Goal: Register for event/course

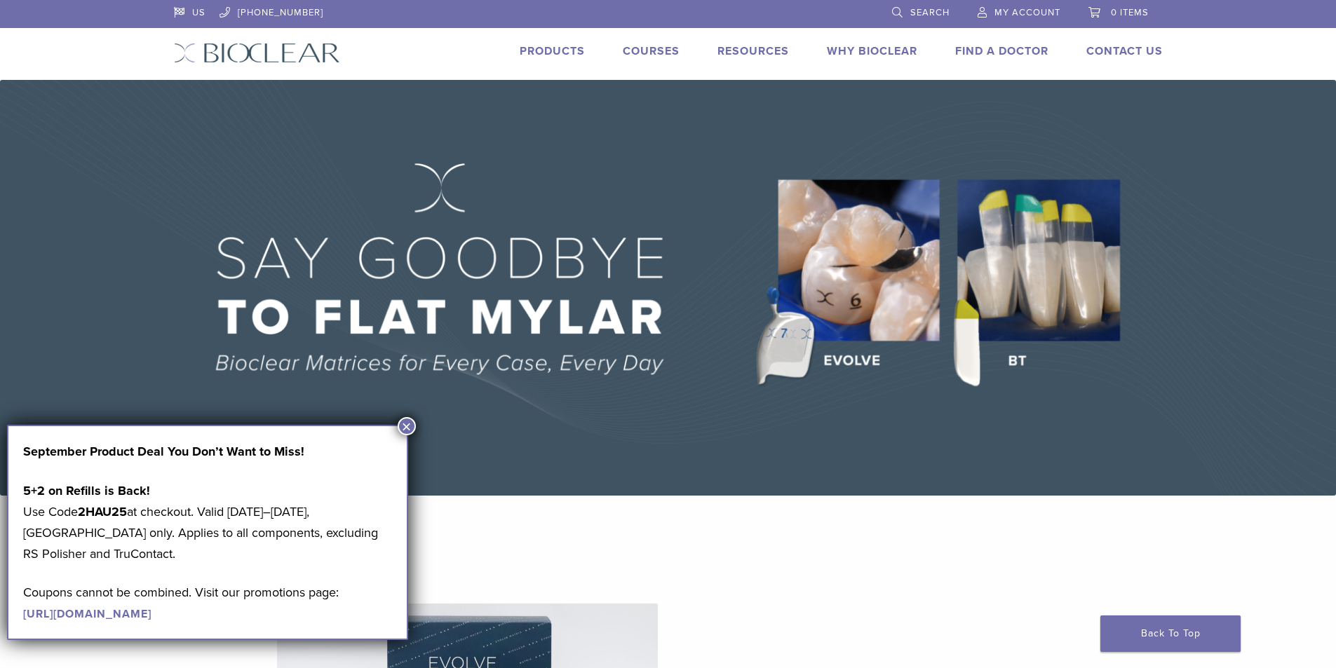
click at [650, 50] on link "Courses" at bounding box center [651, 51] width 57 height 14
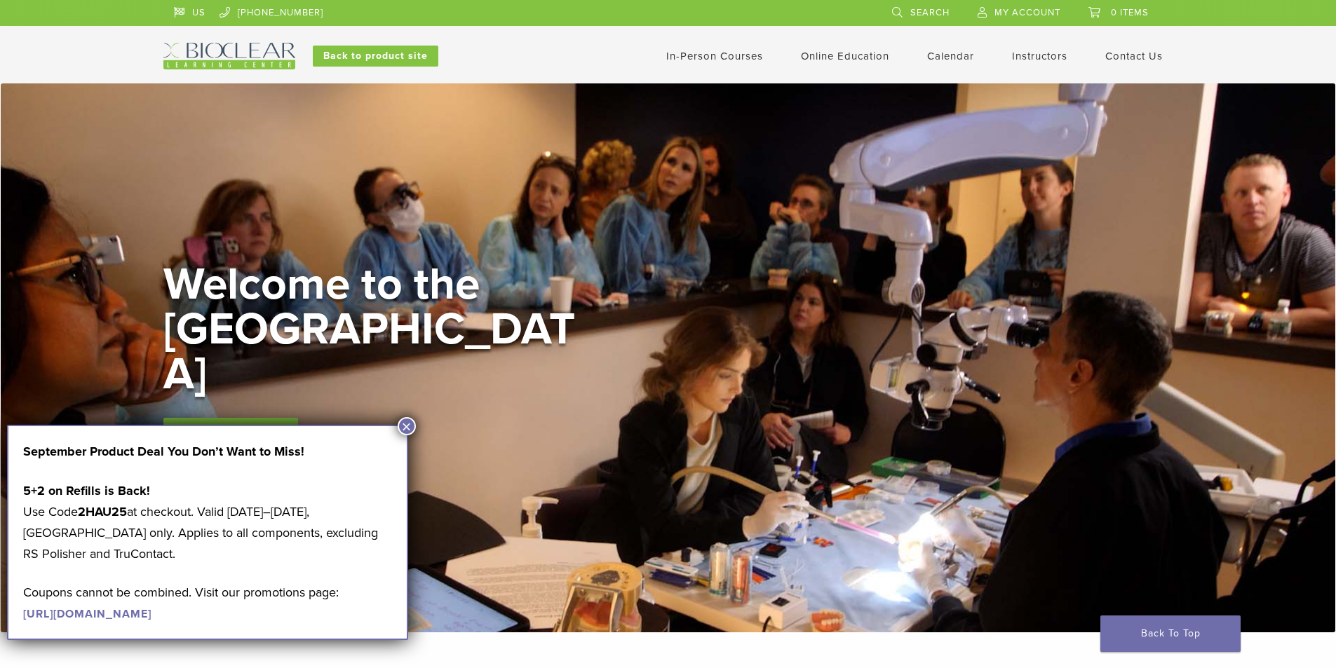
click at [405, 426] on button "×" at bounding box center [407, 426] width 18 height 18
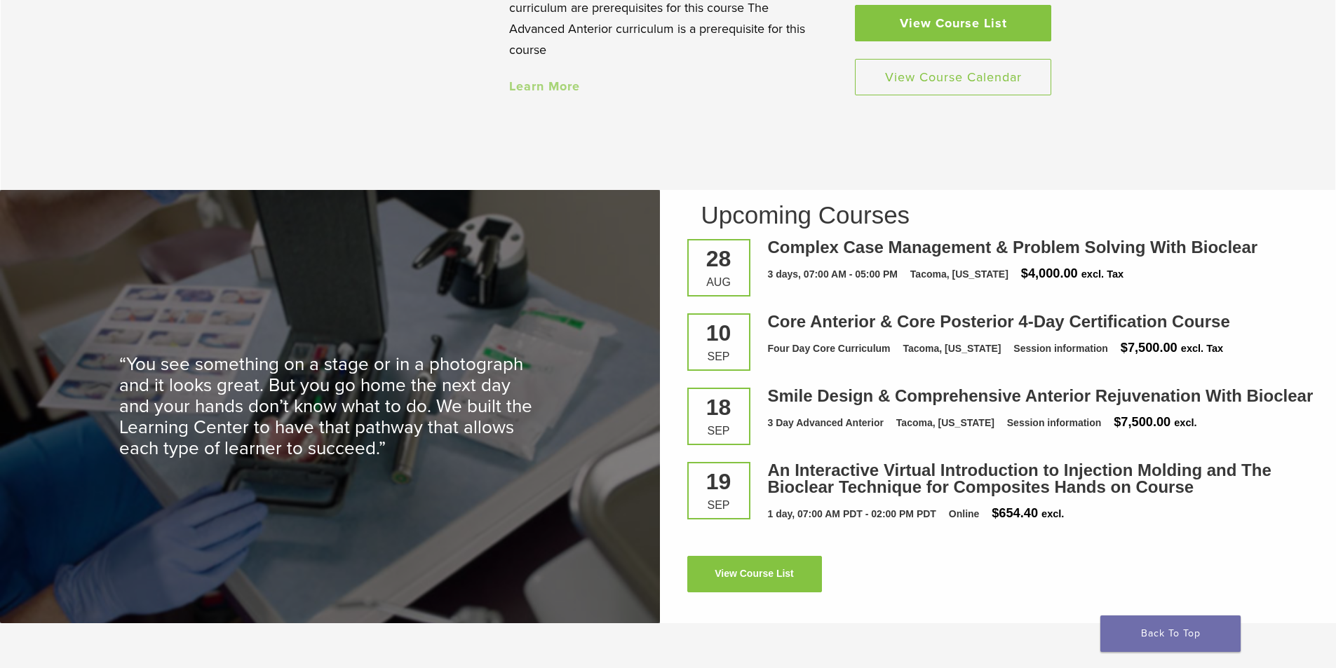
scroll to position [1893, 0]
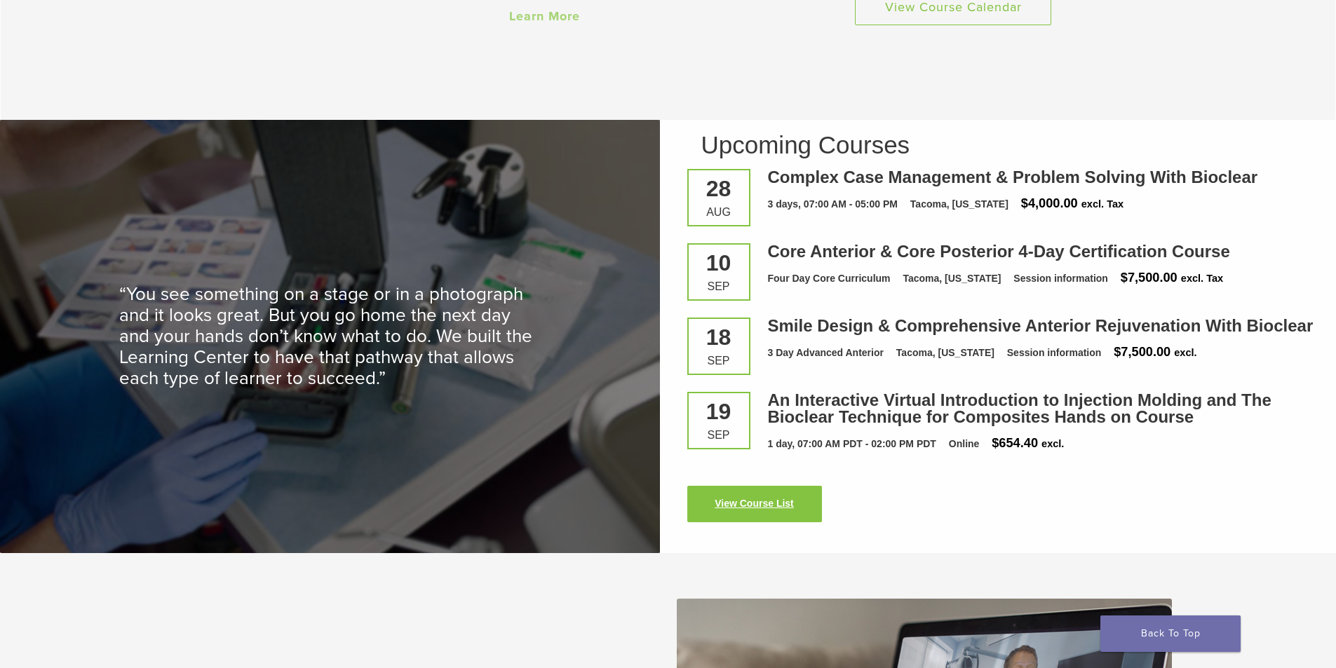
click at [769, 498] on link "View Course List" at bounding box center [754, 504] width 135 height 36
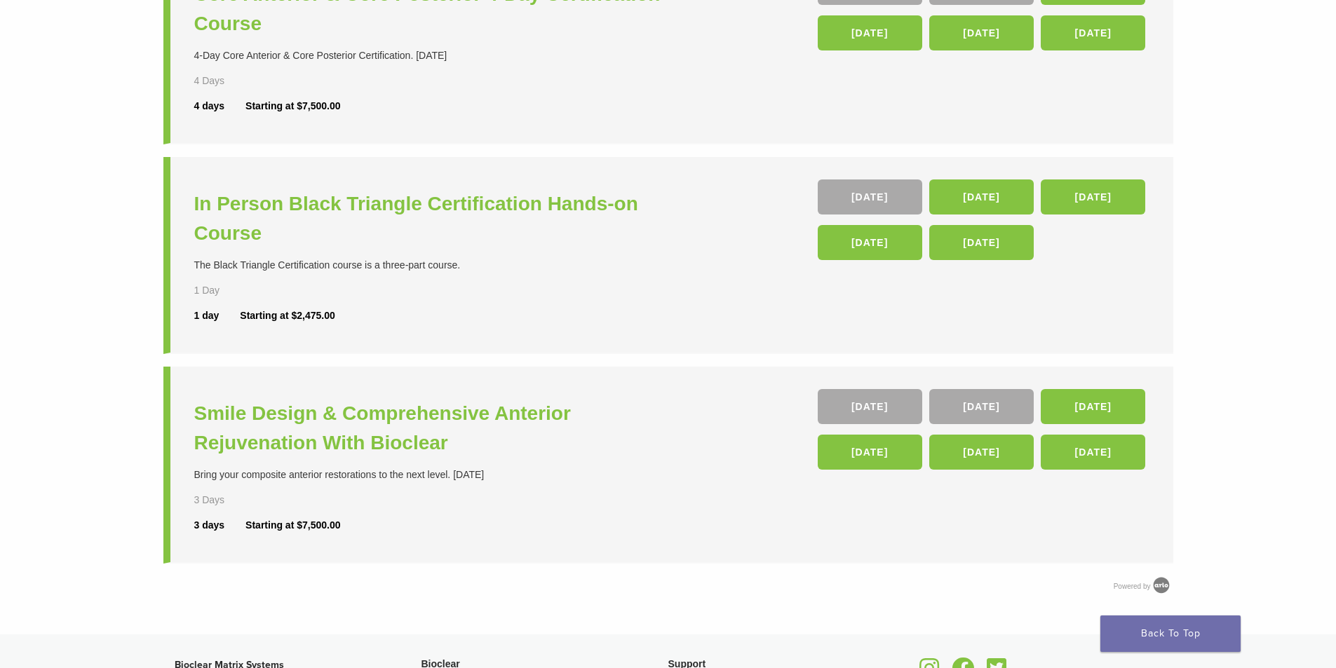
scroll to position [631, 0]
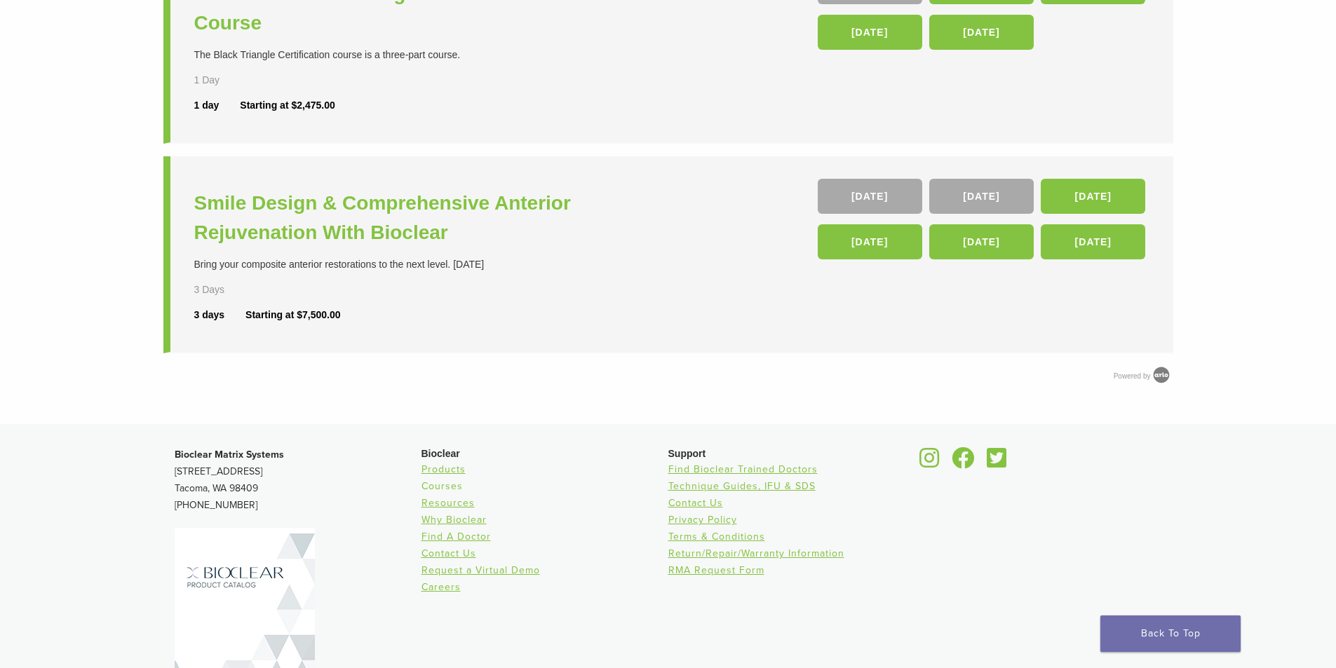
click at [455, 488] on link "Courses" at bounding box center [441, 486] width 41 height 12
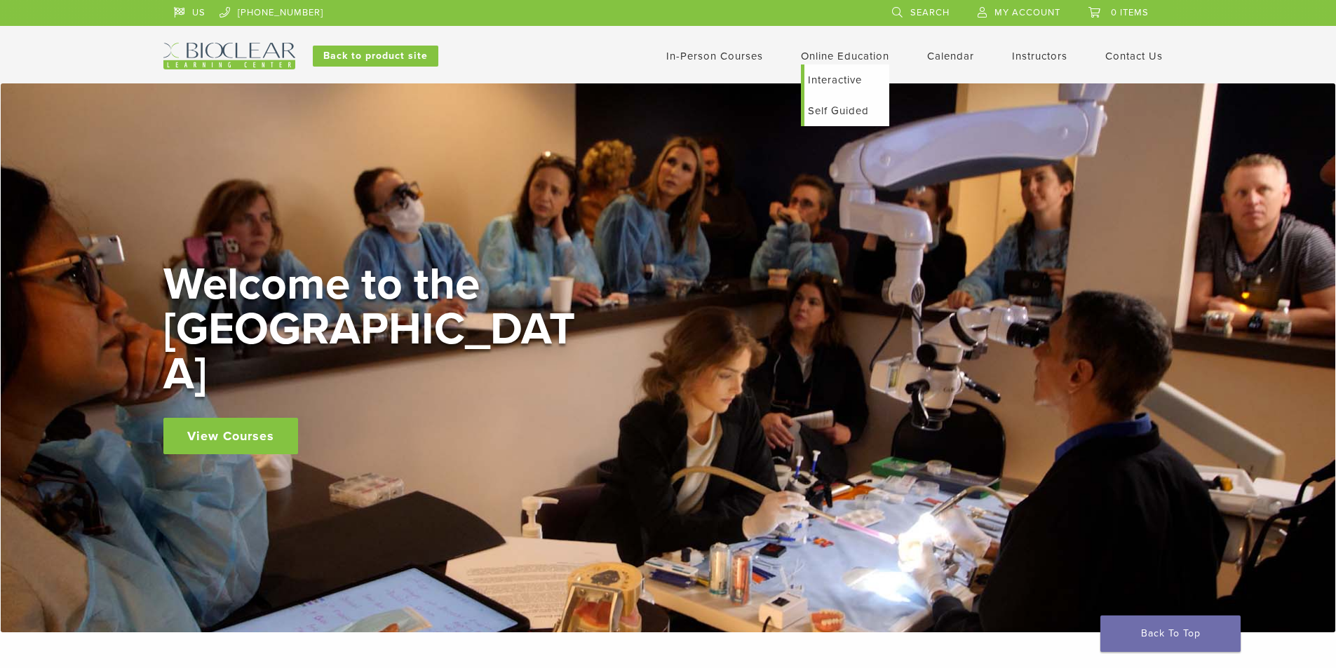
click at [832, 79] on link "Interactive" at bounding box center [846, 80] width 85 height 31
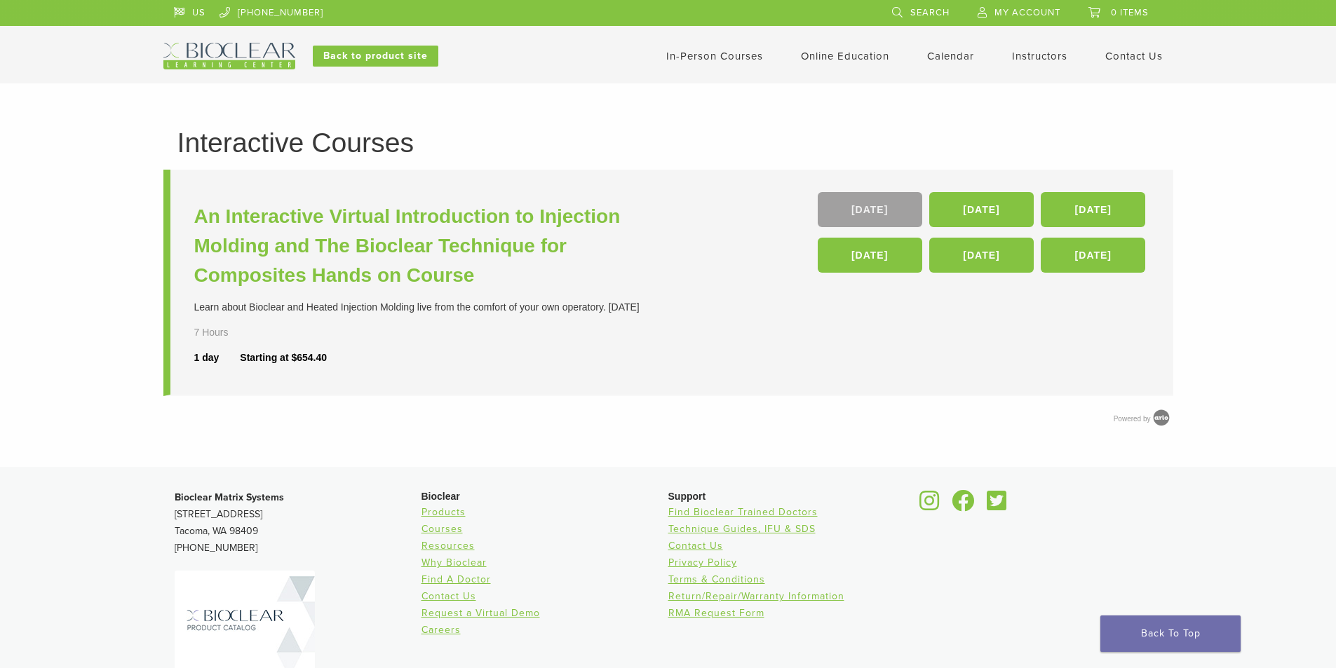
click at [879, 210] on link "[DATE]" at bounding box center [870, 209] width 104 height 35
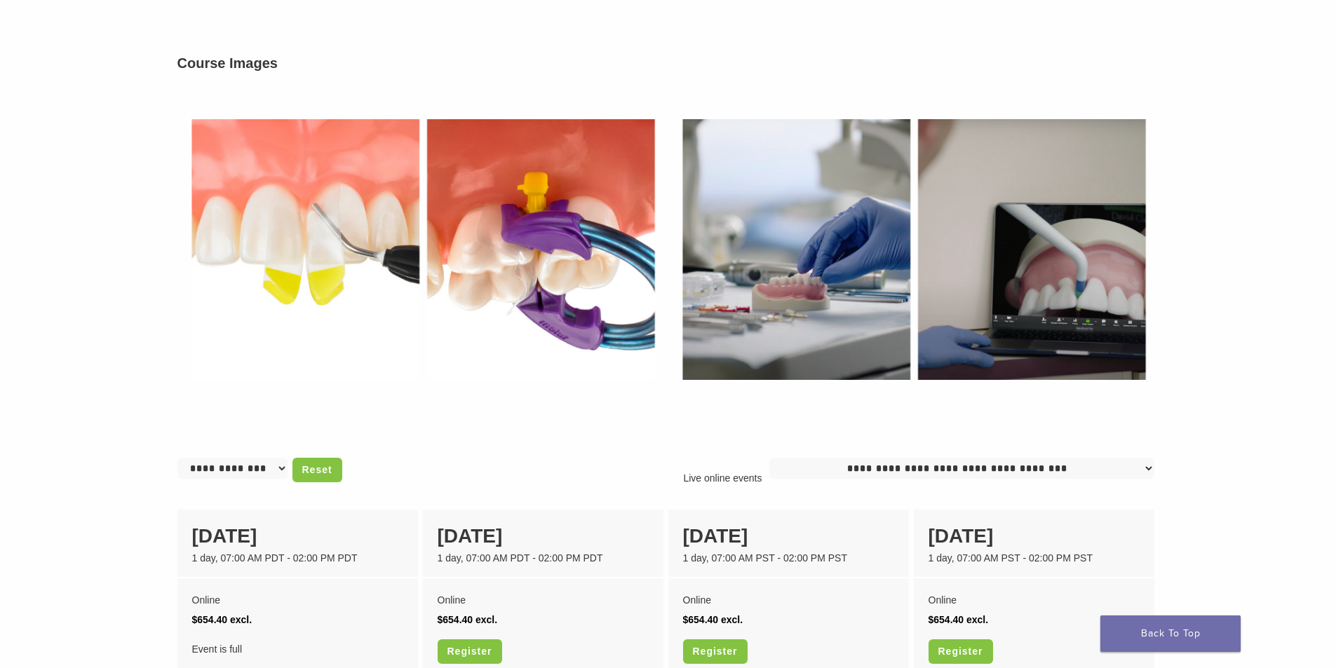
scroll to position [771, 0]
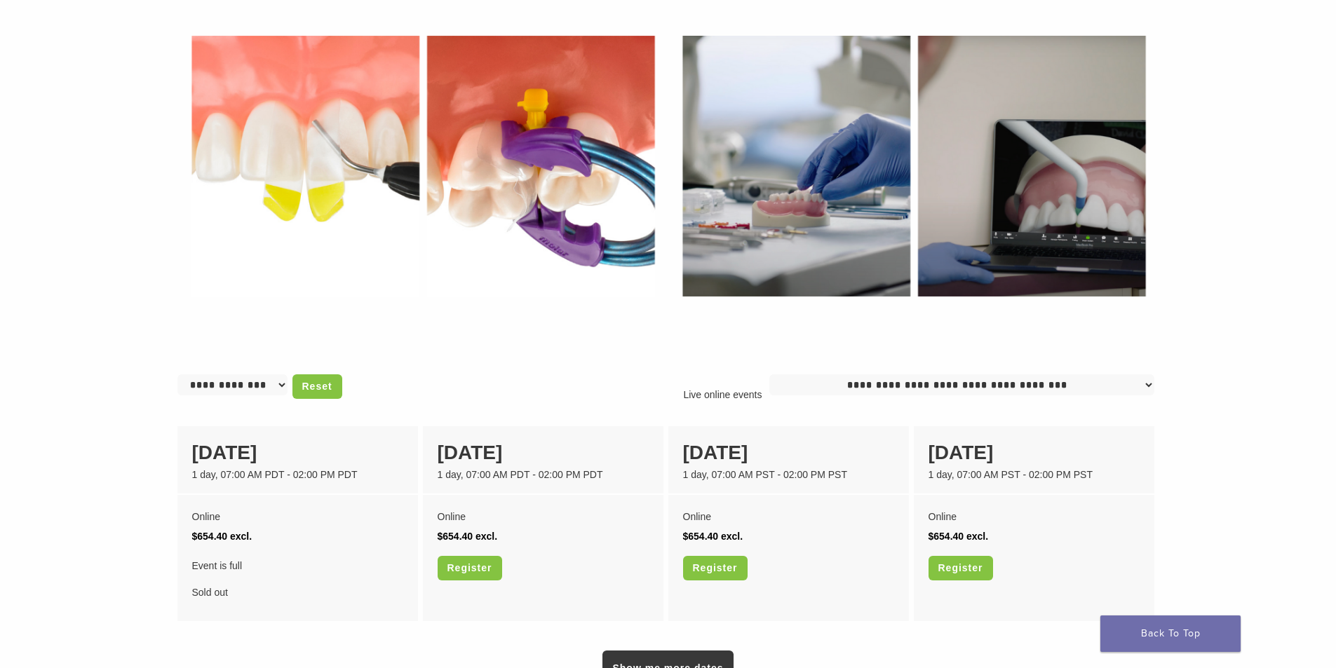
click at [819, 623] on div "Learn about Bioclear and Heated Injection Molding live from the comfort of your…" at bounding box center [668, 107] width 1010 height 1397
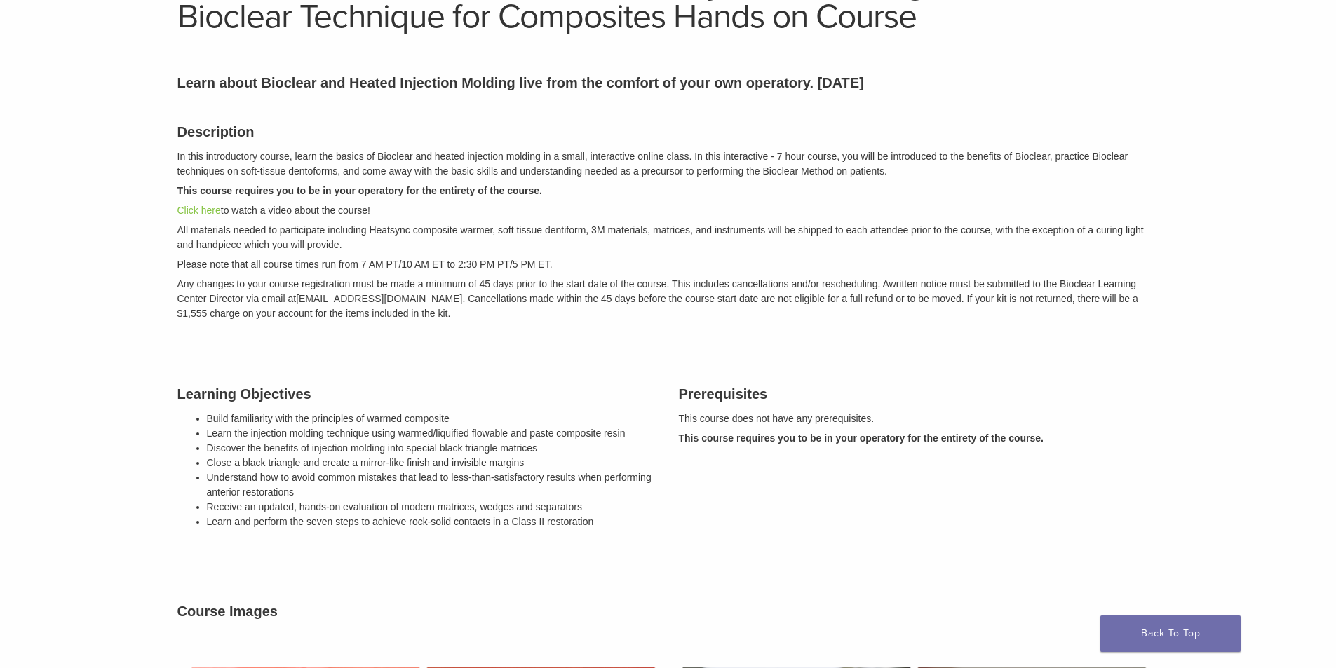
scroll to position [70, 0]
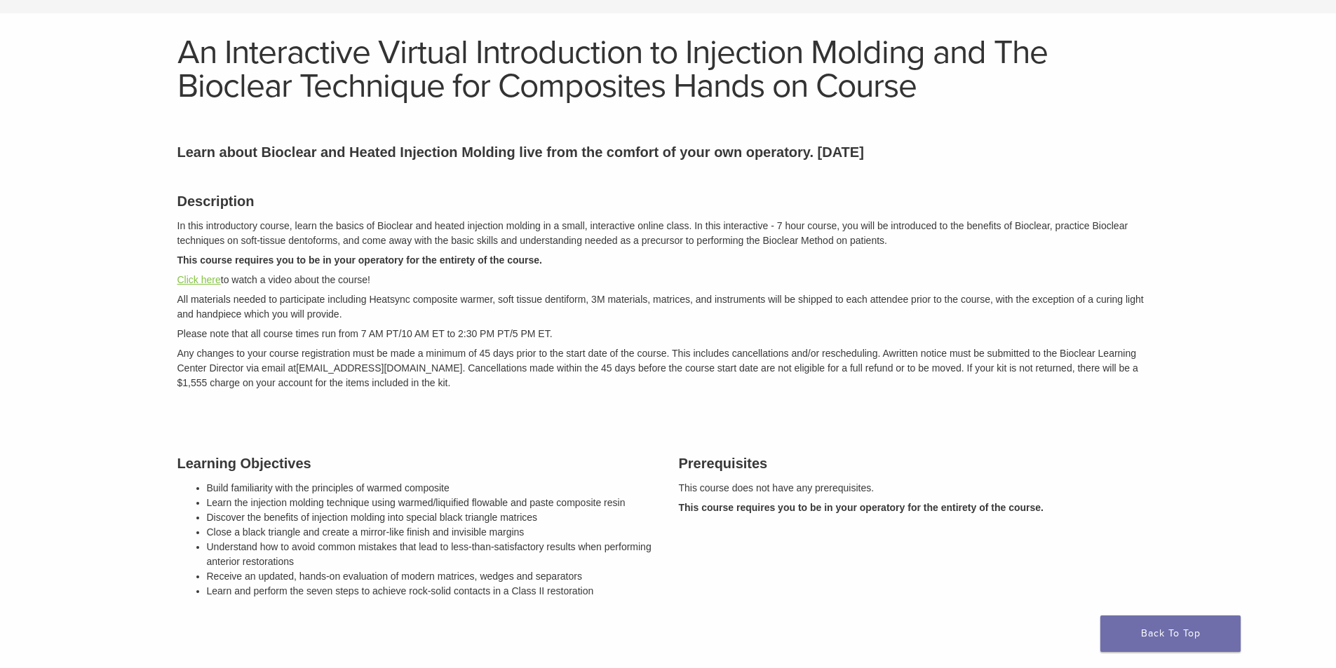
click at [206, 279] on link "Click here" at bounding box center [198, 279] width 43 height 11
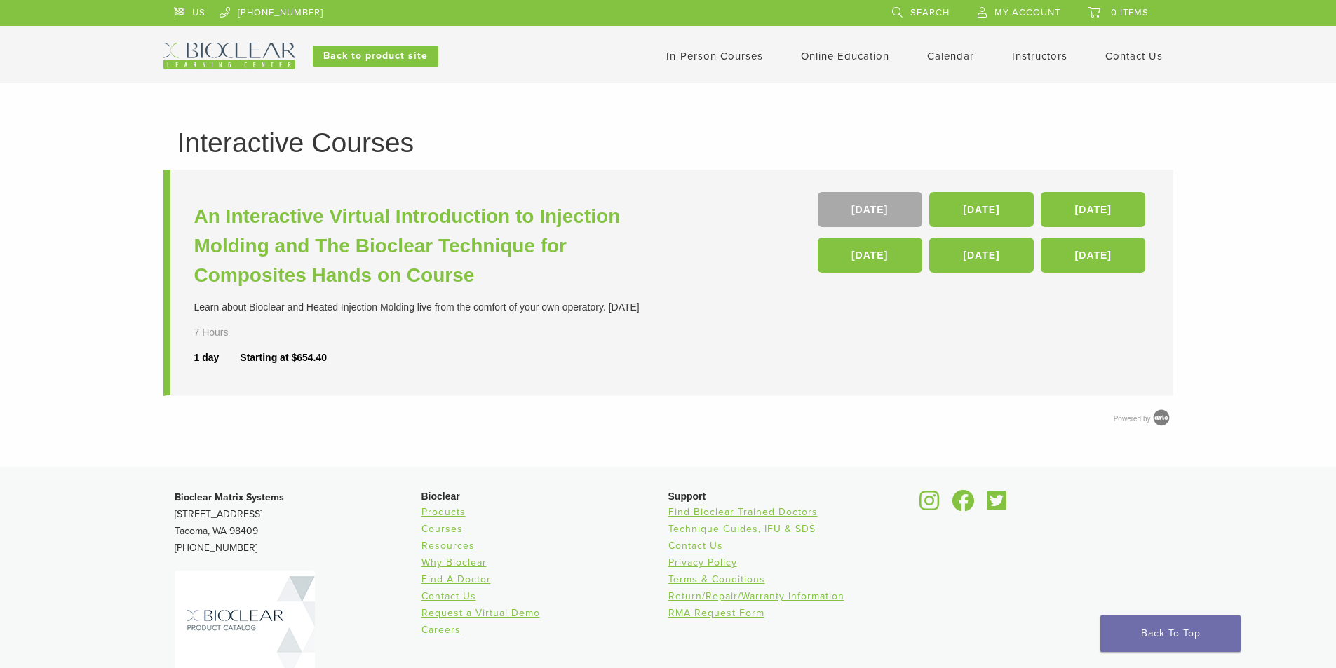
click at [714, 62] on link "In-Person Courses" at bounding box center [714, 56] width 97 height 13
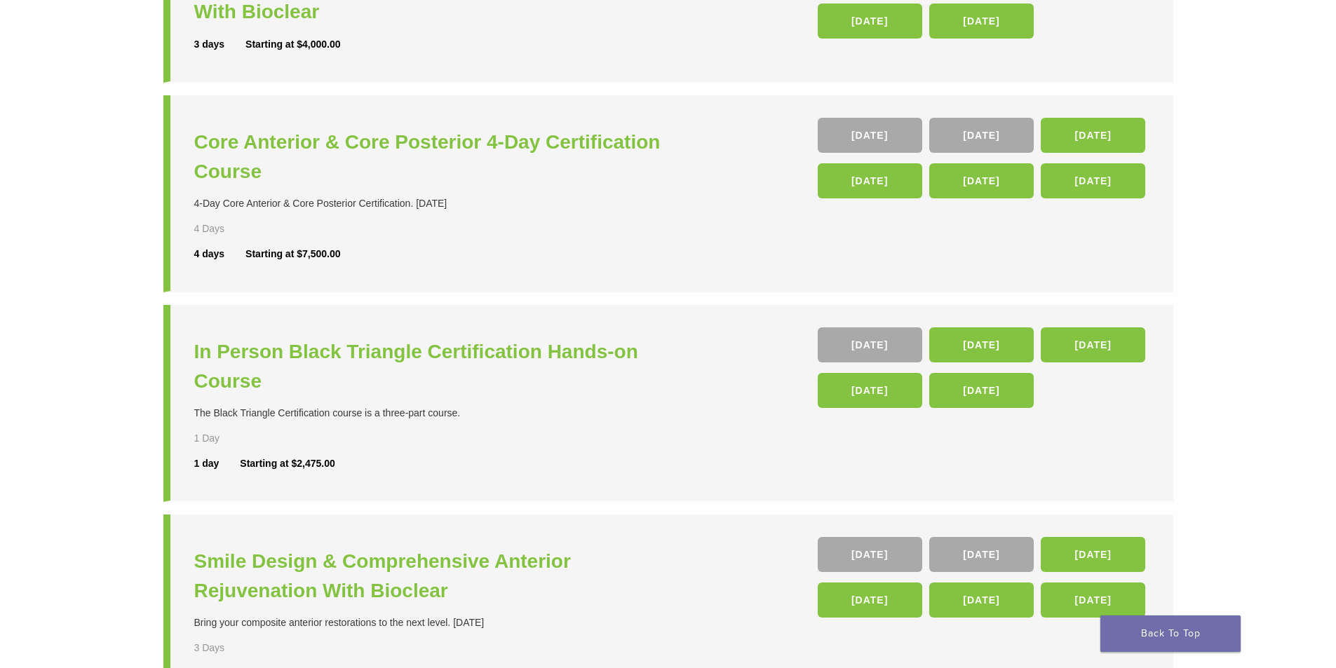
scroll to position [280, 0]
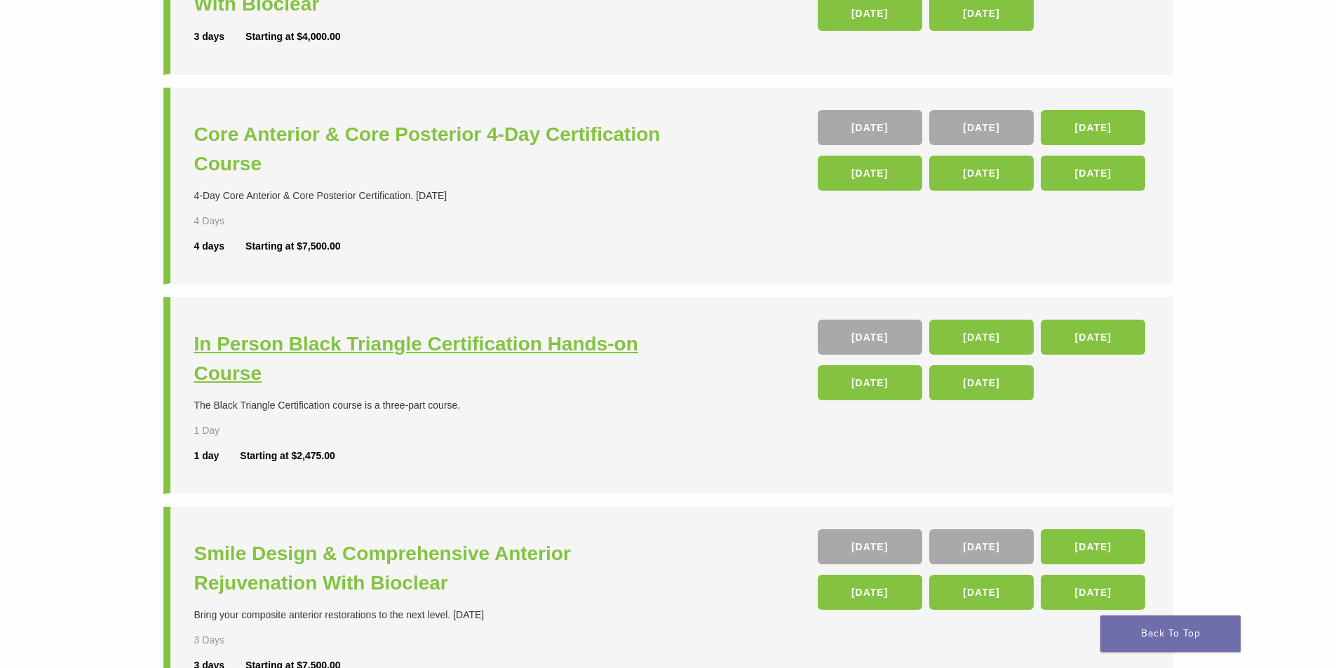
click at [594, 339] on h3 "In Person Black Triangle Certification Hands-on Course" at bounding box center [433, 359] width 478 height 59
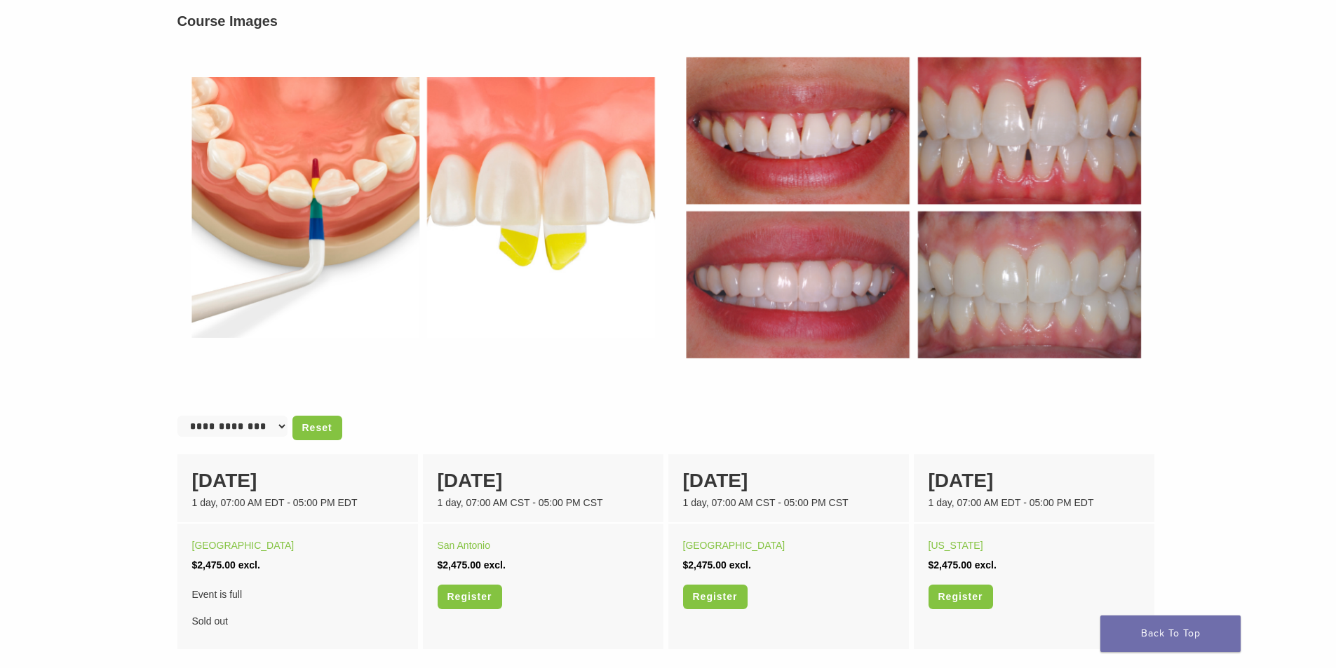
scroll to position [561, 0]
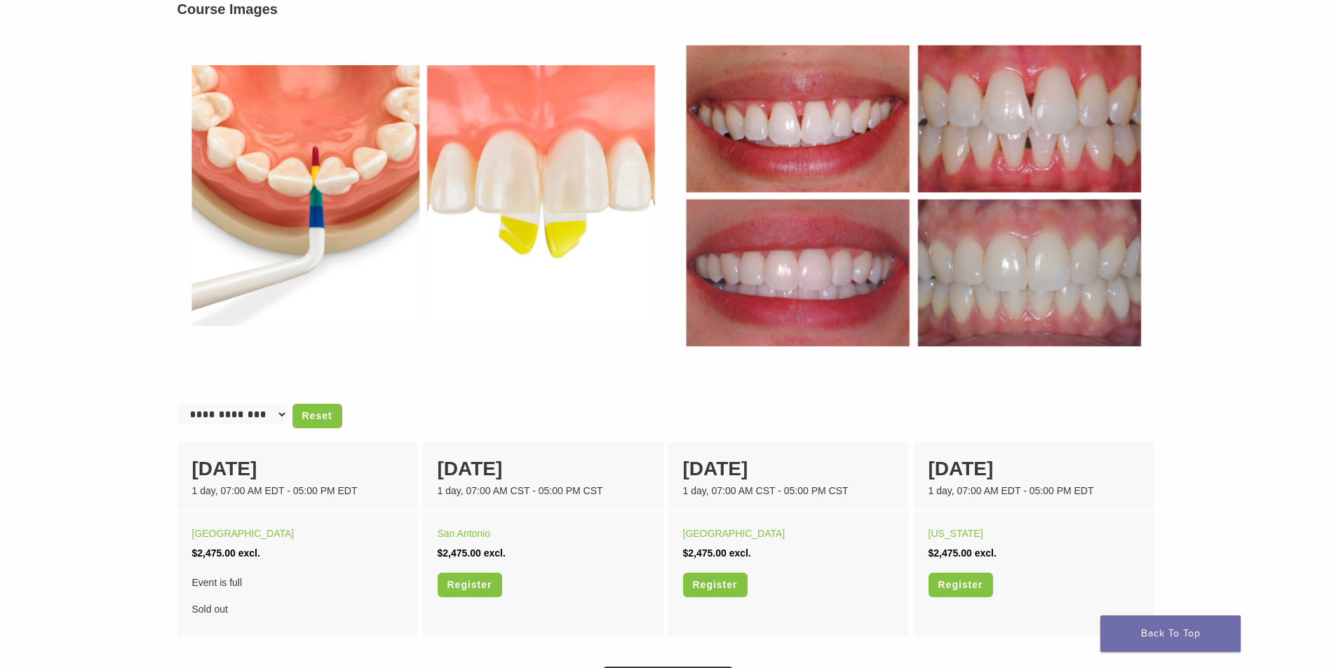
click at [271, 413] on select "**********" at bounding box center [232, 414] width 110 height 21
select select "**********"
click at [177, 404] on select "**********" at bounding box center [232, 414] width 110 height 21
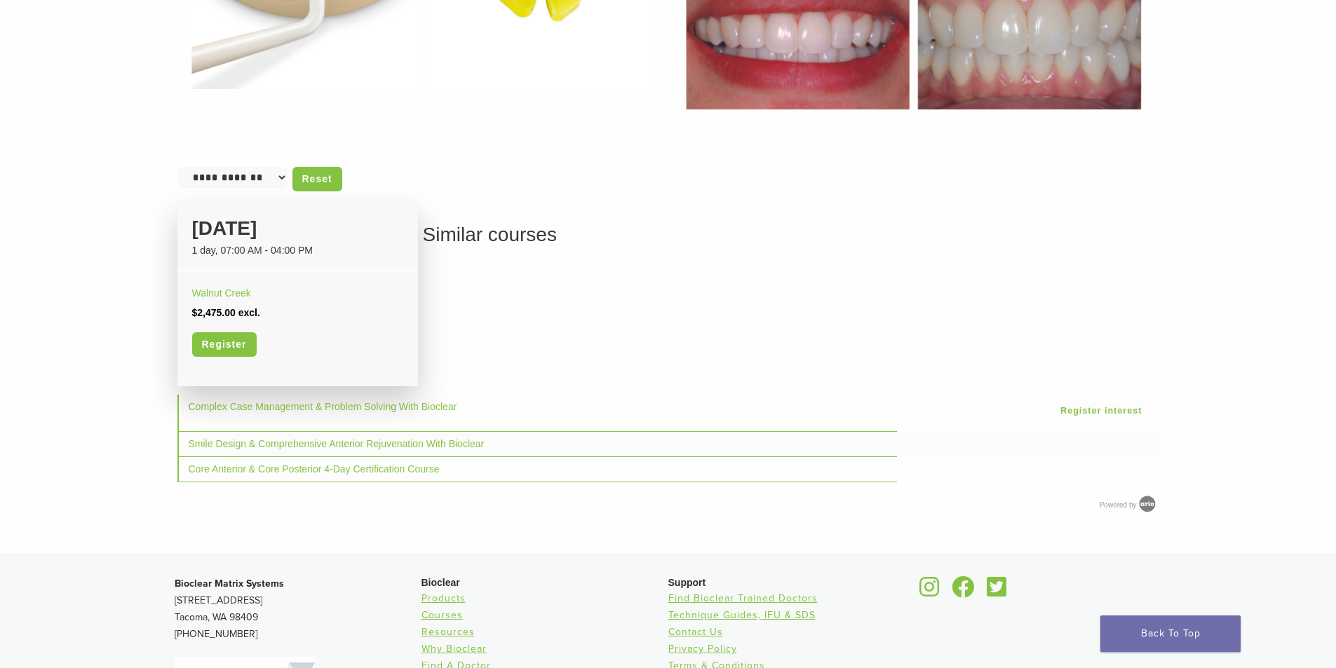
scroll to position [841, 0]
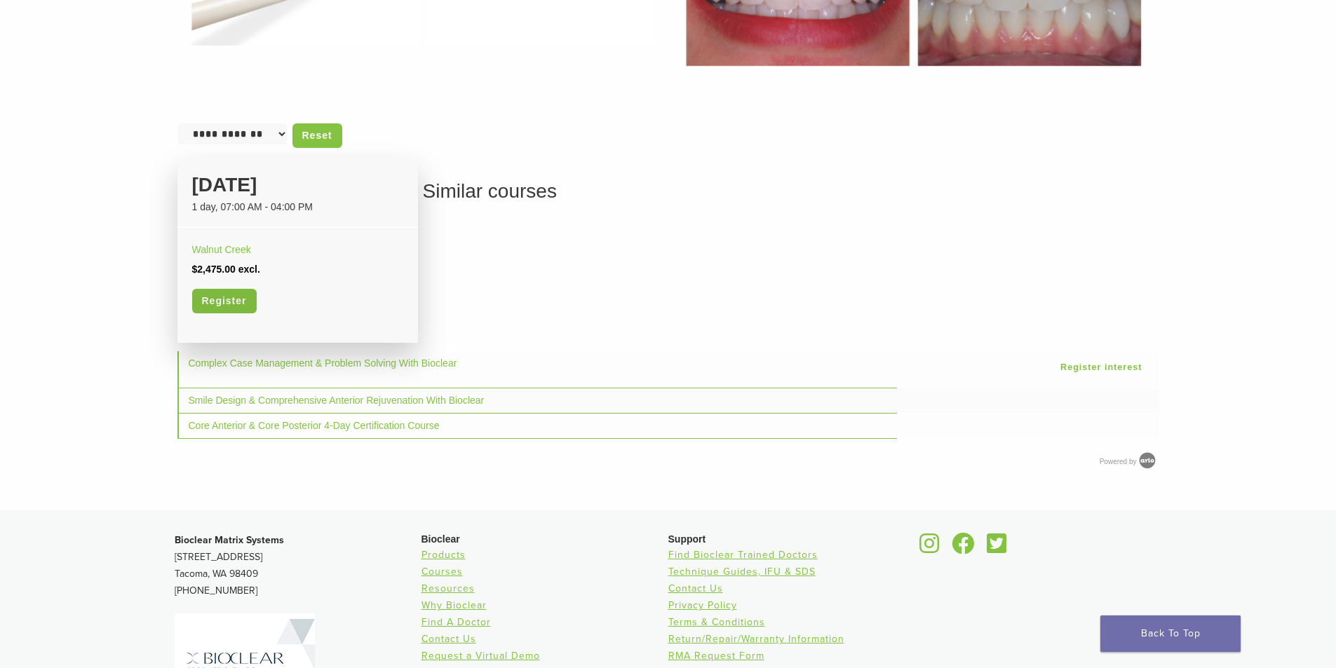
click at [241, 296] on link "Register" at bounding box center [224, 301] width 65 height 25
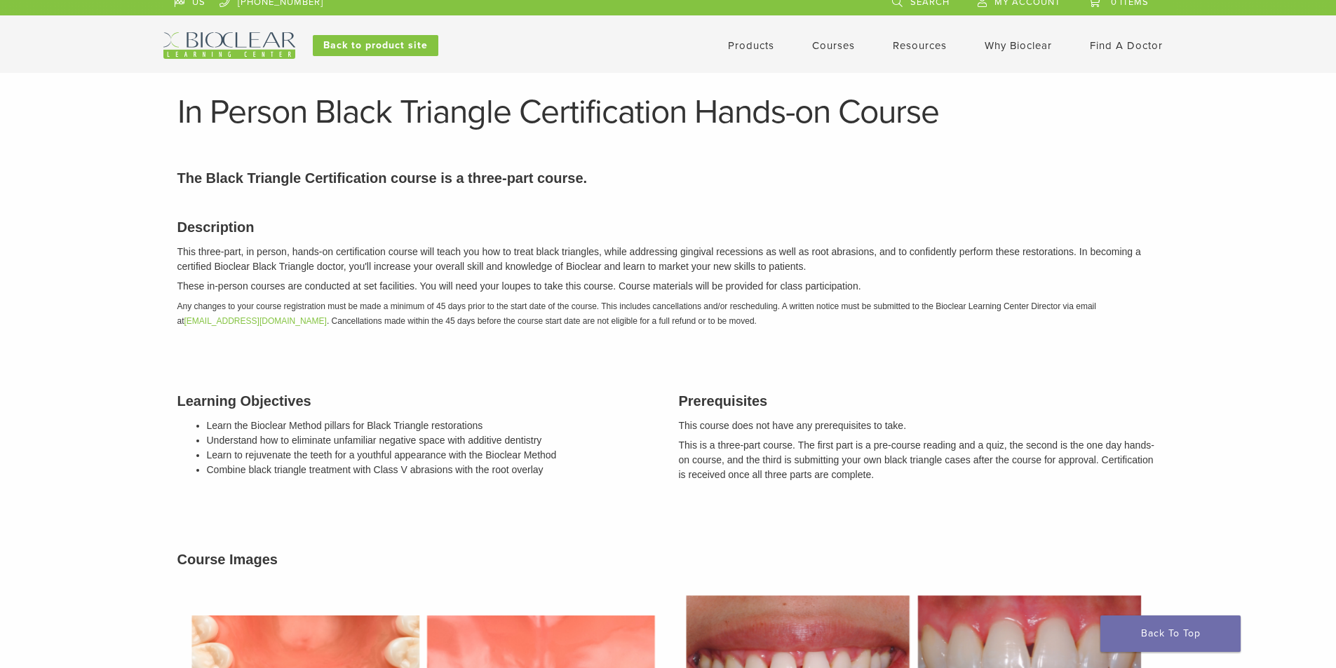
scroll to position [0, 0]
